Goal: Find specific page/section: Find specific page/section

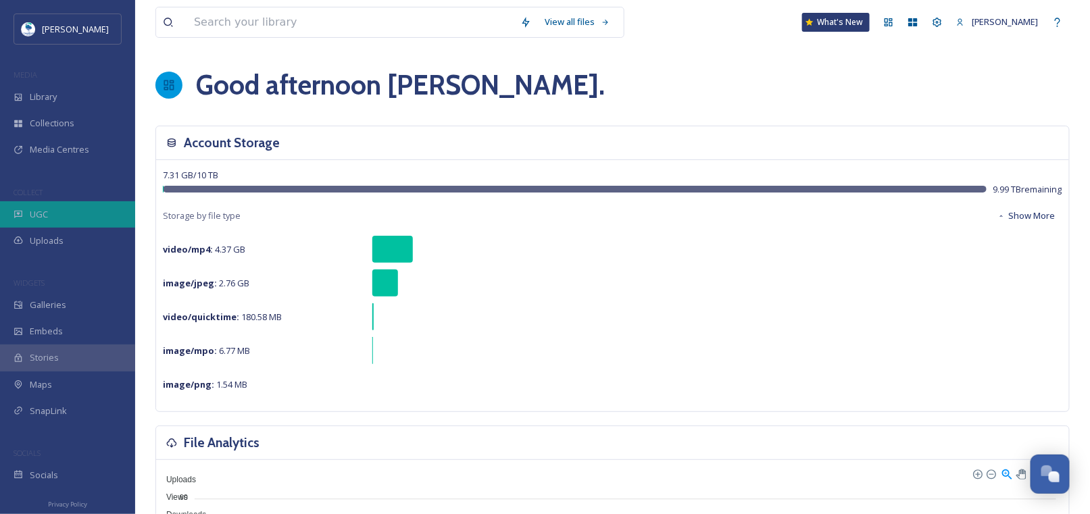
click at [49, 218] on div "UGC" at bounding box center [67, 214] width 135 height 26
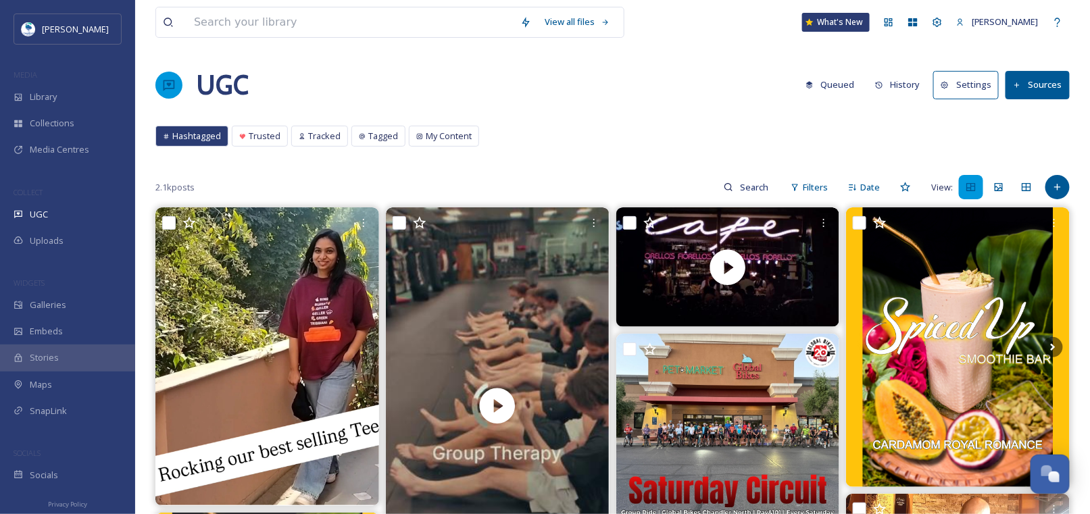
click at [1032, 79] on button "Sources" at bounding box center [1037, 85] width 64 height 28
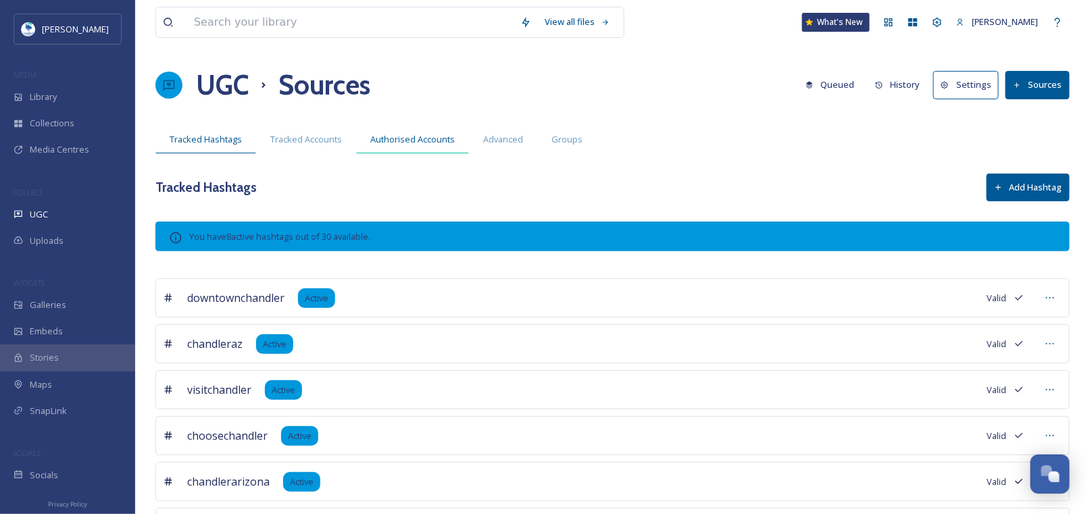
click at [431, 136] on span "Authorised Accounts" at bounding box center [412, 139] width 84 height 13
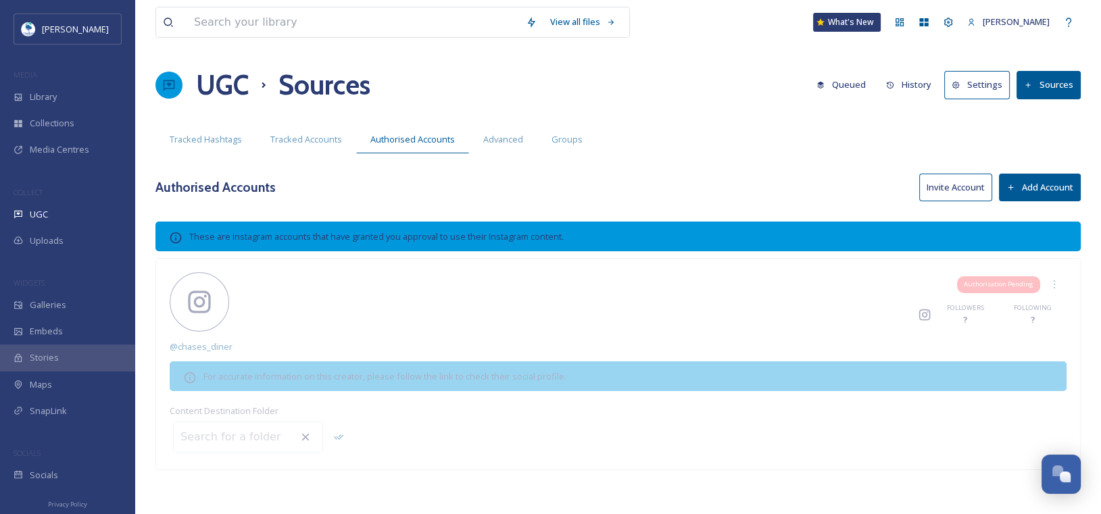
click at [395, 237] on span "These are Instagram accounts that have granted you approval to use their Instag…" at bounding box center [376, 236] width 374 height 12
click at [176, 235] on icon at bounding box center [176, 238] width 14 height 14
